Goal: Task Accomplishment & Management: Complete application form

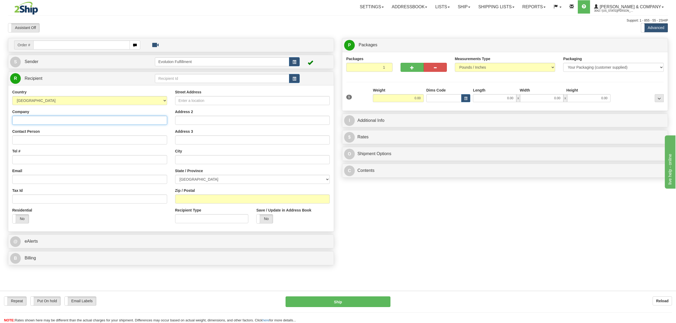
click at [49, 122] on input "Company" at bounding box center [89, 120] width 155 height 9
drag, startPoint x: 61, startPoint y: 120, endPoint x: 5, endPoint y: 120, distance: 55.9
click at [5, 120] on div "Order # S Sender" at bounding box center [171, 153] width 334 height 230
type input "MANTRA YOGA"
click at [68, 140] on input "Contact Person" at bounding box center [89, 140] width 155 height 9
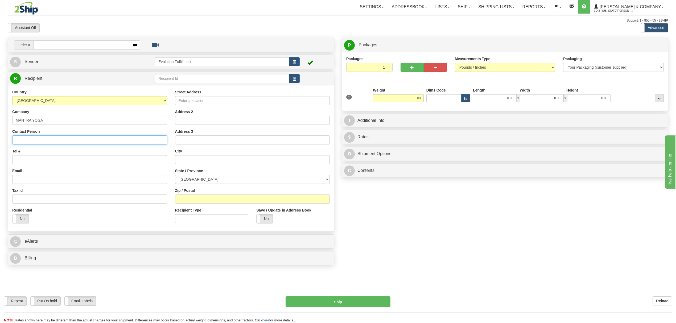
paste input "MANTRA YOGA"
type input "MANTRA YOGA"
click at [61, 161] on input "Tel #" at bounding box center [89, 159] width 155 height 9
type input "15193774877"
click at [48, 178] on input "Email" at bounding box center [89, 179] width 155 height 9
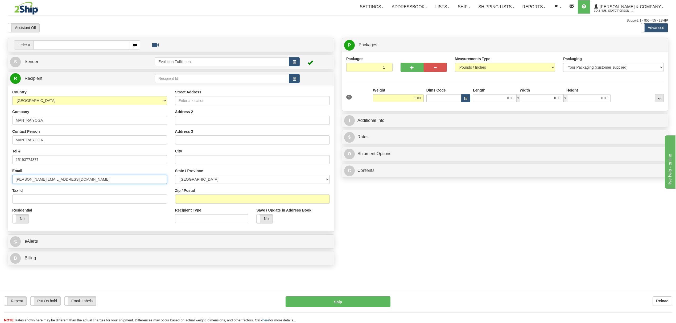
type input "CHARLENE@MANTRAYOGASTUDIO.CA"
click at [227, 100] on input "Street Address" at bounding box center [252, 100] width 155 height 9
type input "33 BRUCE STREET UNIT 4 (AROUND BACK)"
click at [202, 157] on input "text" at bounding box center [252, 159] width 155 height 9
type input "H"
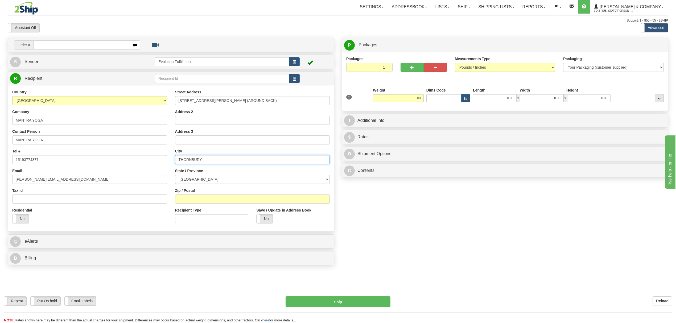
type input "THORNBURY"
click at [201, 176] on select "ALBERTA BRITISH COLUMBIA MANITOBA NEW BRUNSWICK NEWFOUNDLAND NOVA SCOTIA NUNAVU…" at bounding box center [252, 179] width 155 height 9
select select "ON"
click at [175, 176] on select "ALBERTA BRITISH COLUMBIA MANITOBA NEW BRUNSWICK NEWFOUNDLAND NOVA SCOTIA NUNAVU…" at bounding box center [252, 179] width 155 height 9
click at [211, 201] on input "Zip / Postal" at bounding box center [252, 199] width 155 height 9
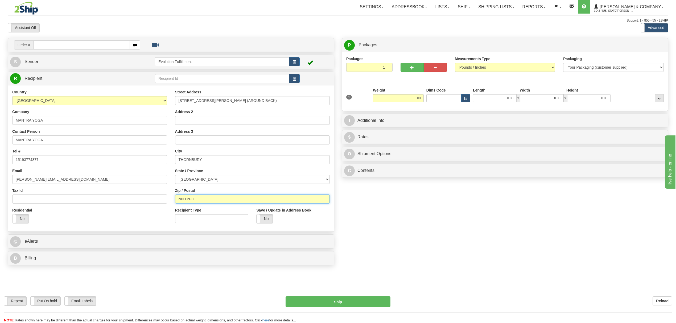
type input "N0H 2P0"
click at [440, 205] on div "Order # S Sender" at bounding box center [338, 153] width 669 height 230
click at [19, 220] on label "No" at bounding box center [21, 219] width 16 height 9
drag, startPoint x: 408, startPoint y: 99, endPoint x: 443, endPoint y: 99, distance: 35.2
click at [443, 99] on div "1 Weight 0.00 Dims Code 0.00" at bounding box center [505, 100] width 320 height 24
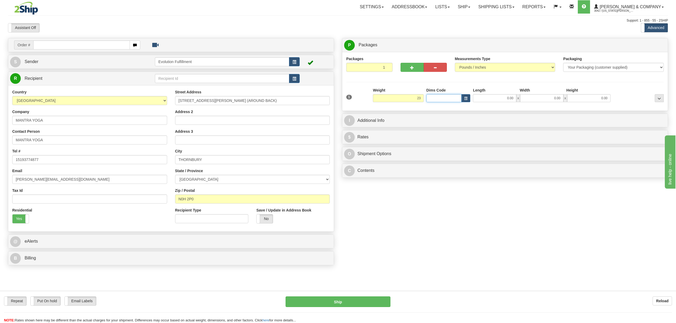
type input "23.00"
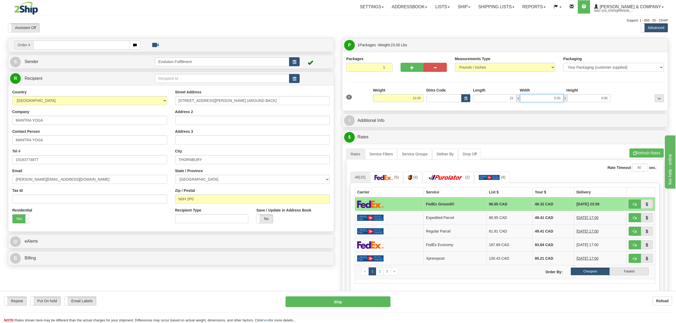
type input "22.00"
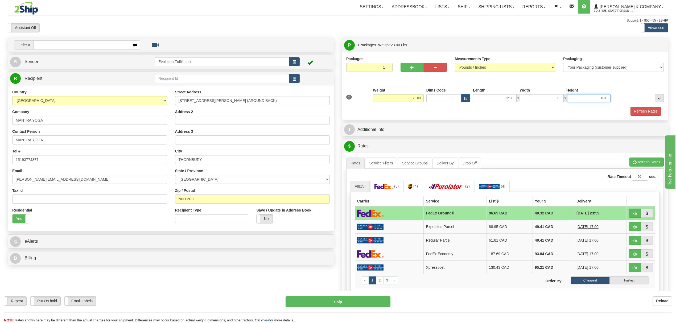
type input "16.00"
type input "17.00"
click at [635, 160] on button "Refresh Rates" at bounding box center [647, 162] width 34 height 9
drag, startPoint x: 276, startPoint y: 104, endPoint x: 151, endPoint y: 109, distance: 125.6
click at [151, 109] on div "Country AFGHANISTAN ALAND ISLANDS ALBANIA ALGERIA AMERICAN SAMOA ANDORRA ANGOLA…" at bounding box center [171, 158] width 326 height 138
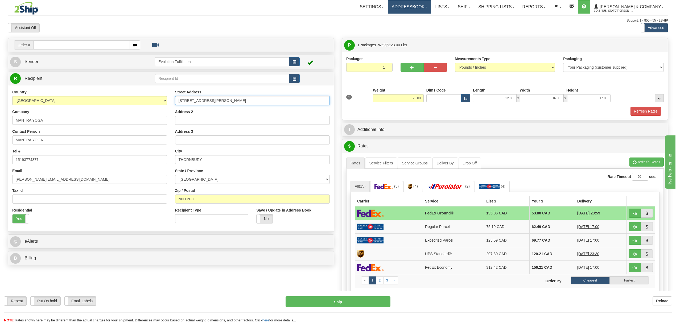
type input "143 EDWARD STREET"
drag, startPoint x: 218, startPoint y: 161, endPoint x: 101, endPoint y: 172, distance: 116.9
click at [100, 172] on div "Country AFGHANISTAN ALAND ISLANDS ALBANIA ALGERIA AMERICAN SAMOA ANDORRA ANGOLA…" at bounding box center [171, 158] width 326 height 138
type input "CLARKSBURG"
click at [195, 199] on input "N0H 2P0" at bounding box center [252, 199] width 155 height 9
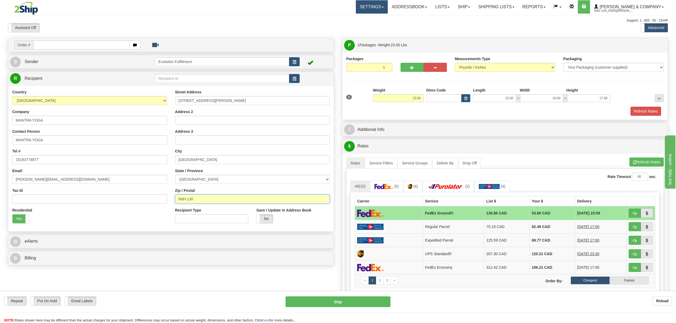
type input "N0H 1J0"
click at [653, 163] on button "Refresh Rates" at bounding box center [647, 162] width 34 height 9
click at [638, 218] on button "button" at bounding box center [635, 213] width 12 height 9
type input "92"
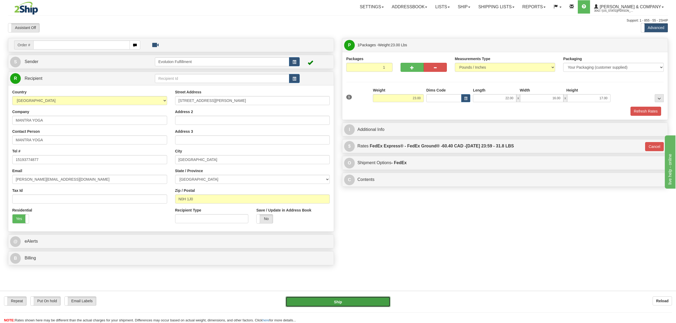
click at [342, 300] on button "Ship" at bounding box center [338, 302] width 105 height 11
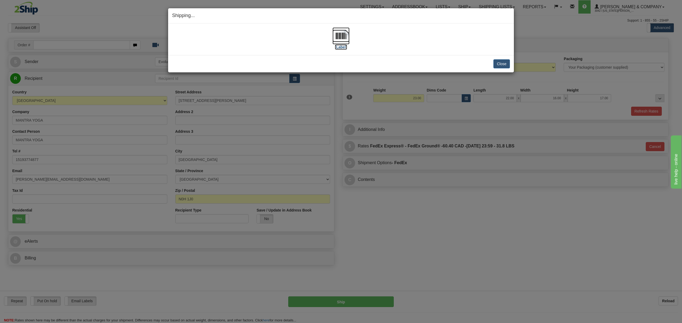
click at [340, 32] on img at bounding box center [340, 35] width 17 height 17
click at [505, 63] on button "Close" at bounding box center [501, 63] width 17 height 9
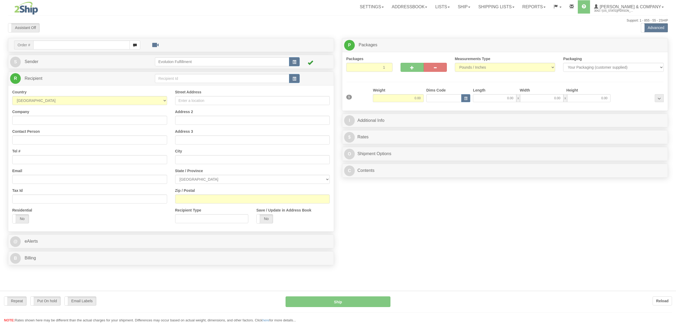
click at [56, 46] on div "Toggle navigation Settings Shipping Preferences Fields Preferences New" at bounding box center [338, 161] width 676 height 323
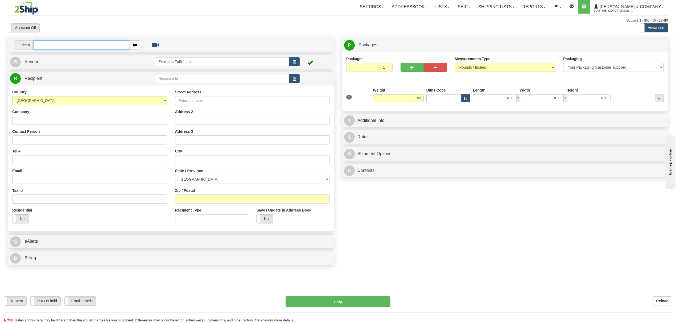
click at [56, 46] on input "text" at bounding box center [81, 44] width 96 height 9
type input "902741"
click at [41, 111] on body "Training Course Close Toggle navigation Settings Shipping Preferences New Recip…" at bounding box center [338, 161] width 676 height 323
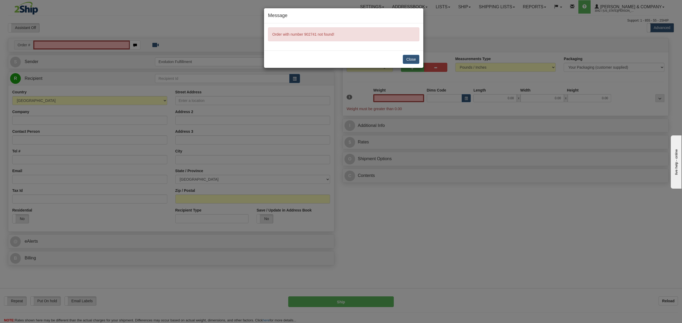
type input "0.00"
click at [407, 59] on button "Close" at bounding box center [411, 59] width 17 height 9
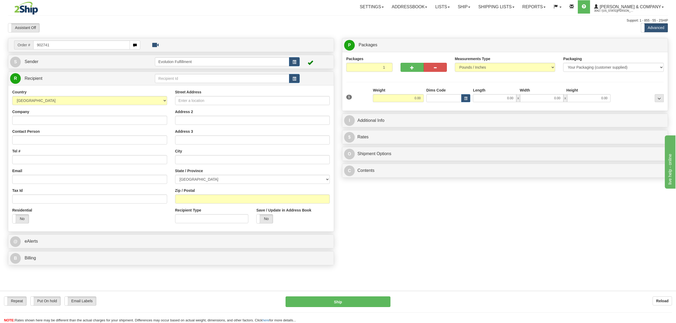
type input "902741"
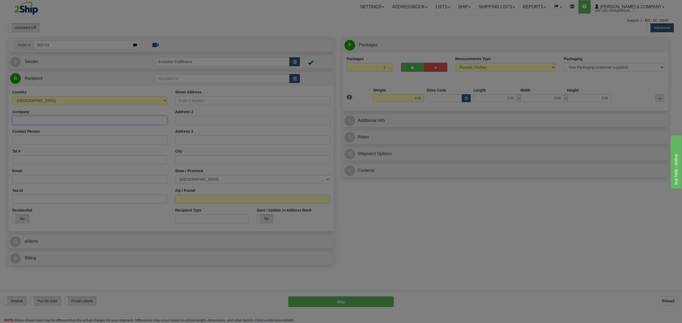
click at [30, 119] on body "Training Course Close Toggle navigation Settings Shipping Preferences New Recip…" at bounding box center [341, 161] width 682 height 323
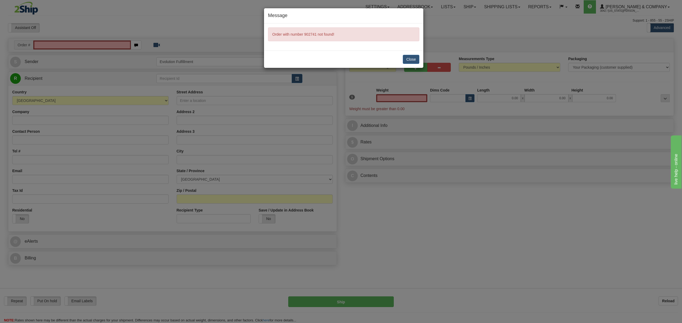
type input "0.00"
click at [415, 61] on button "Close" at bounding box center [411, 59] width 17 height 9
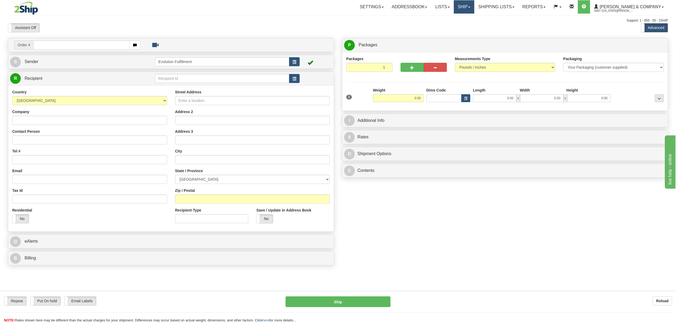
click at [475, 8] on link "Ship" at bounding box center [464, 6] width 21 height 13
click at [469, 26] on span "OnHold / Order Queue" at bounding box center [450, 25] width 38 height 4
